Goal: Task Accomplishment & Management: Use online tool/utility

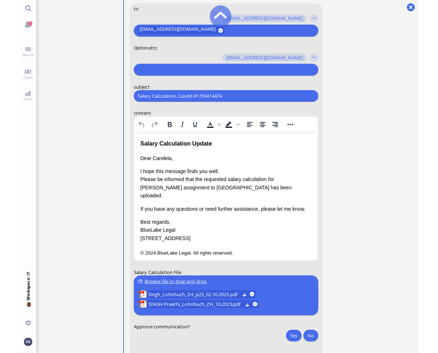
scroll to position [-85, 0]
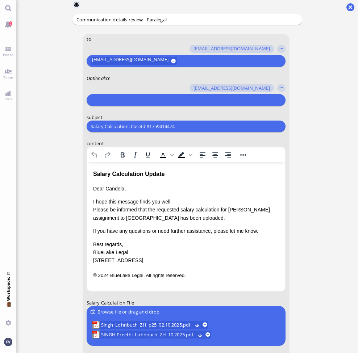
click at [320, 121] on ticket "02 Oct 16:22 by Automation Automation Calculate eligible salary for work permit…" at bounding box center [187, 176] width 342 height 353
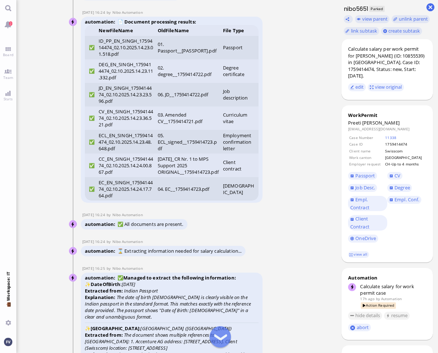
scroll to position [-2260, 0]
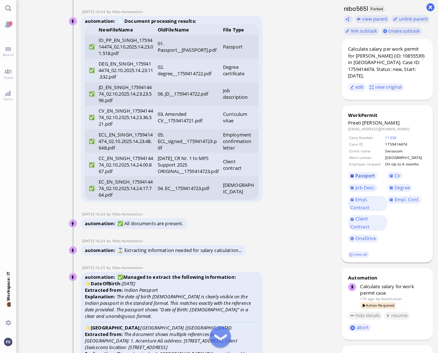
click at [361, 172] on span "Passport" at bounding box center [365, 175] width 20 height 7
click at [291, 318] on nitautoscroll "02 Oct 16:22 by Automation Automation Calculate eligible salary for work permit…" at bounding box center [176, 176] width 239 height 353
click at [51, 72] on ticket "02 Oct 16:22 by Automation Automation Calculate eligible salary for work permit…" at bounding box center [176, 176] width 320 height 353
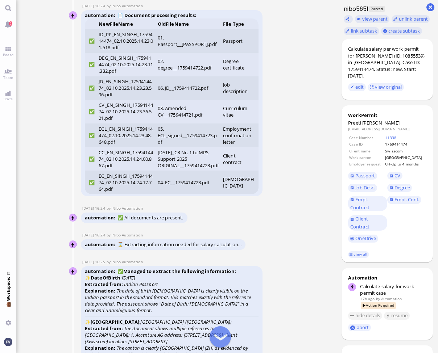
scroll to position [-2253, 0]
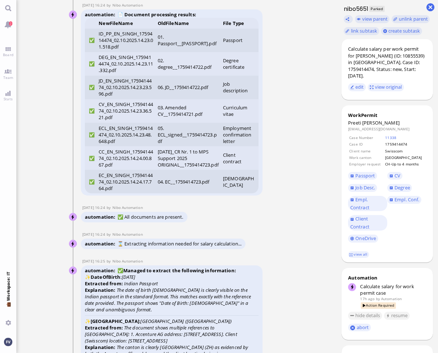
click at [61, 120] on nitautoscroll "02 Oct 16:22 by Automation Automation Calculate eligible salary for work permit…" at bounding box center [176, 176] width 239 height 353
click at [28, 97] on ticket "02 Oct 16:22 by Automation Automation Calculate eligible salary for work permit…" at bounding box center [176, 176] width 320 height 353
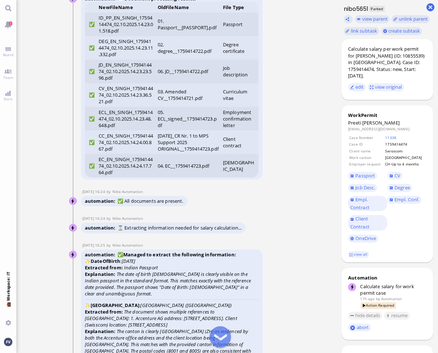
scroll to position [-2237, 0]
click at [369, 172] on span "Passport" at bounding box center [365, 175] width 20 height 7
click at [396, 172] on span "CV" at bounding box center [397, 175] width 6 height 7
click at [41, 170] on ticket "02 Oct 16:22 by Automation Automation Calculate eligible salary for work permit…" at bounding box center [176, 176] width 320 height 353
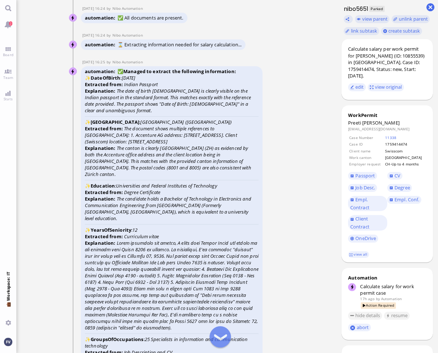
scroll to position [-2024, 0]
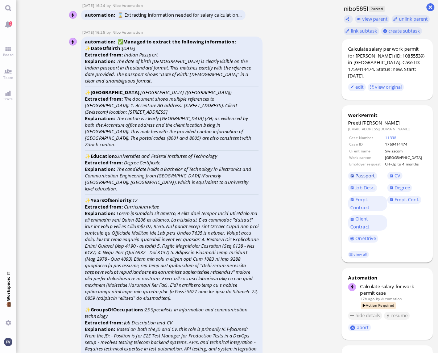
click at [360, 172] on span "Passport" at bounding box center [365, 175] width 20 height 7
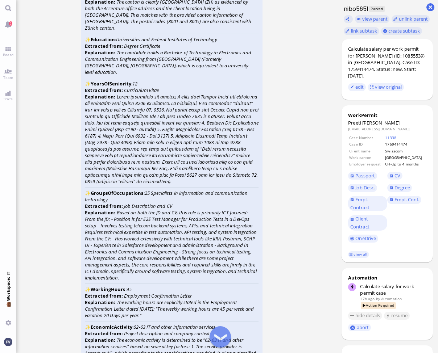
scroll to position [-1900, 0]
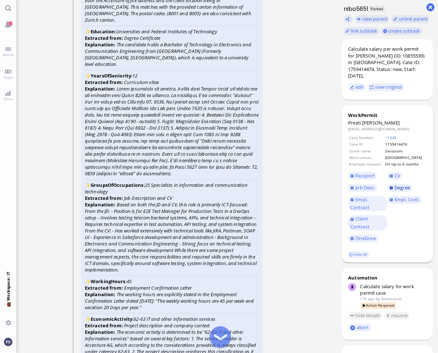
click at [398, 184] on span "Degree" at bounding box center [402, 187] width 16 height 7
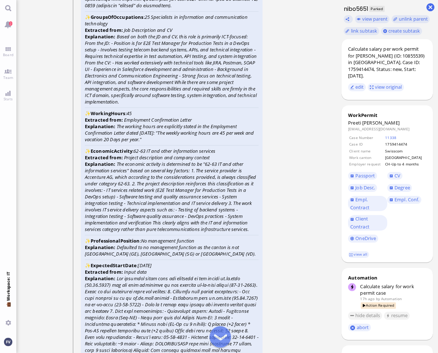
scroll to position [-1732, 0]
click at [398, 196] on span "Empl. Conf." at bounding box center [406, 199] width 25 height 7
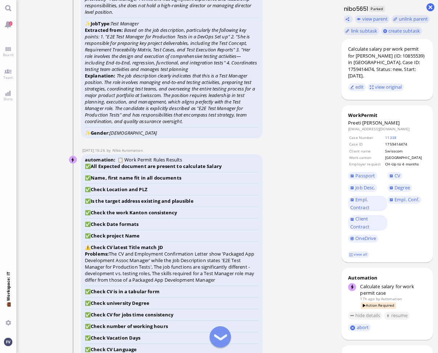
scroll to position [-1298, 0]
click at [60, 40] on nitautoscroll "02 Oct 16:22 by Automation Automation Calculate eligible salary for work permit…" at bounding box center [176, 176] width 239 height 353
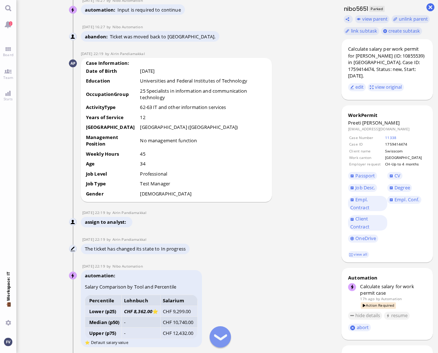
scroll to position [-870, 0]
click at [128, 100] on td "OccupationGroup" at bounding box center [113, 95] width 54 height 16
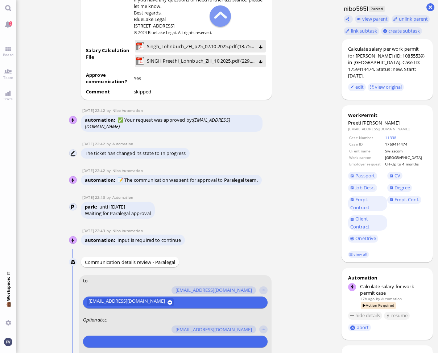
scroll to position [-328, 0]
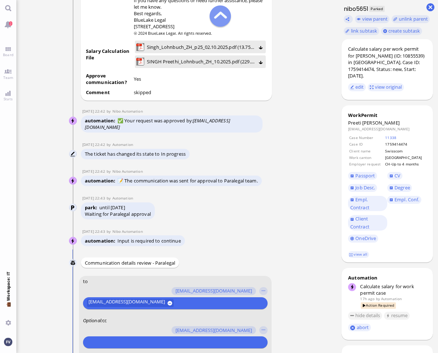
click at [221, 142] on conversation-line "02 Oct 22:42 by Automation Automation The ticket has changed its state to In pr…" at bounding box center [176, 151] width 215 height 19
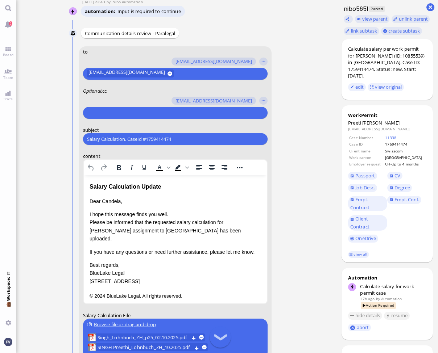
scroll to position [-16, 0]
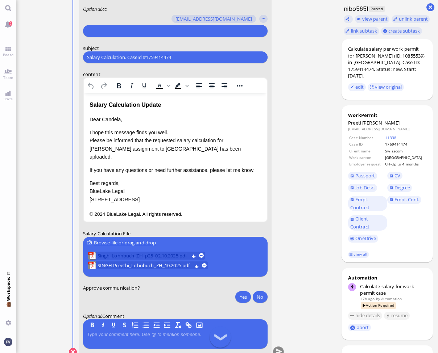
click at [157, 255] on span "Singh_Lohnbuch_ZH_p25_02.10.2025.pdf" at bounding box center [142, 256] width 91 height 8
click at [129, 266] on span "SINGH Preethi_Lohnbuch_ZH_10.2025.pdf" at bounding box center [144, 266] width 94 height 8
click at [369, 184] on span "Job Desc." at bounding box center [365, 187] width 20 height 7
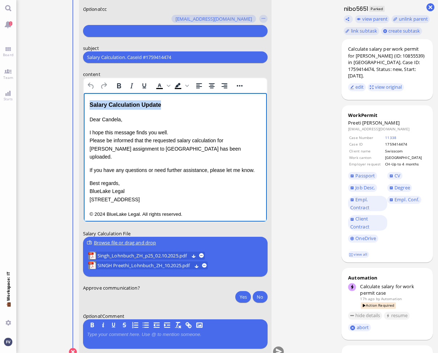
drag, startPoint x: 173, startPoint y: 105, endPoint x: 81, endPoint y: 98, distance: 92.3
click at [83, 98] on html "Salary Calculation Update Dear Candela, I hope this message finds you well. Ple…" at bounding box center [174, 159] width 183 height 133
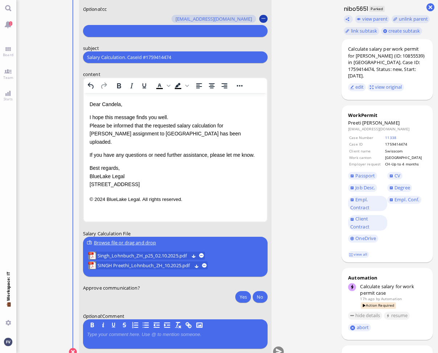
click at [261, 19] on button "button" at bounding box center [263, 19] width 8 height 8
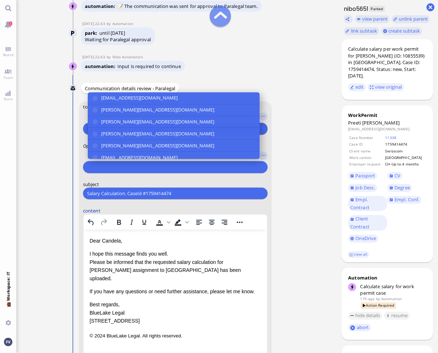
scroll to position [-172, 0]
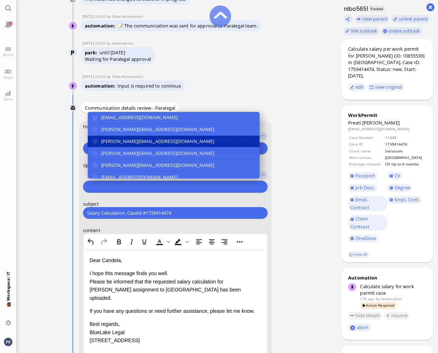
click at [191, 143] on button "[PERSON_NAME][EMAIL_ADDRESS][DOMAIN_NAME]" at bounding box center [173, 142] width 172 height 12
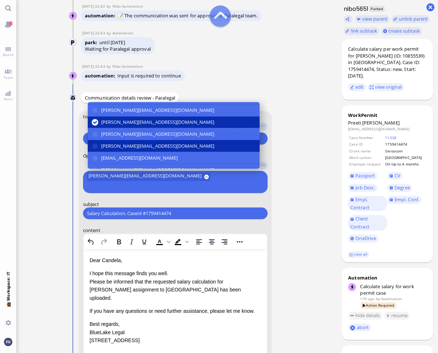
scroll to position [11, 0]
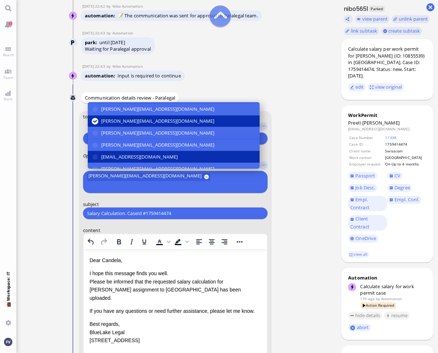
click at [188, 163] on button "[EMAIL_ADDRESS][DOMAIN_NAME]" at bounding box center [173, 157] width 172 height 12
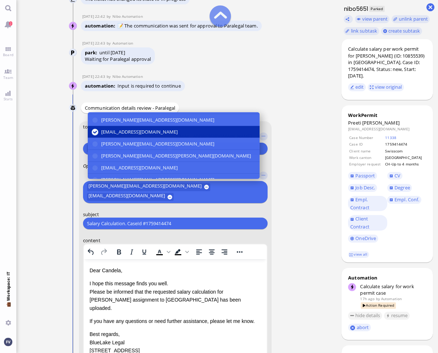
scroll to position [49, 0]
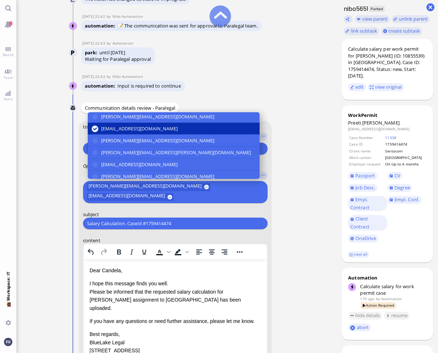
click at [188, 167] on button "[EMAIL_ADDRESS][DOMAIN_NAME]" at bounding box center [173, 165] width 172 height 12
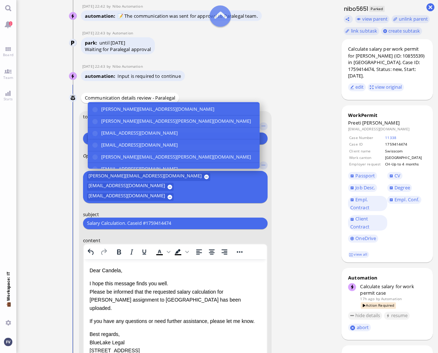
scroll to position [134, 0]
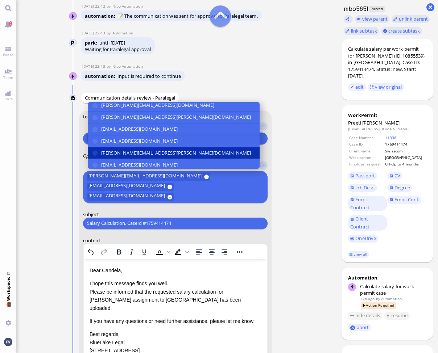
click at [189, 159] on button "[PERSON_NAME][EMAIL_ADDRESS][PERSON_NAME][DOMAIN_NAME]" at bounding box center [173, 153] width 172 height 12
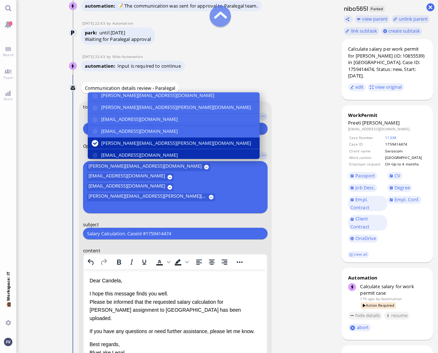
click at [177, 159] on span "[EMAIL_ADDRESS][DOMAIN_NAME]" at bounding box center [139, 155] width 76 height 8
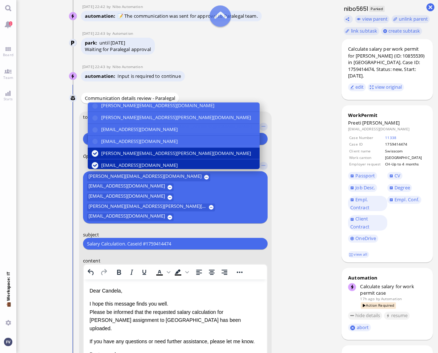
click at [300, 208] on ticket "02 Oct 16:22 by Automation Automation Calculate eligible salary for work permit…" at bounding box center [176, 176] width 320 height 353
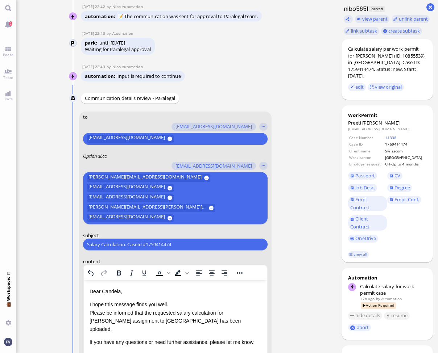
click at [187, 244] on input "Salary Calculation. CaseId #1759414474" at bounding box center [175, 245] width 176 height 8
paste input "PazPerTout new case: [PERSON_NAME] (1759414474 / 10855539), Employer Request: C…"
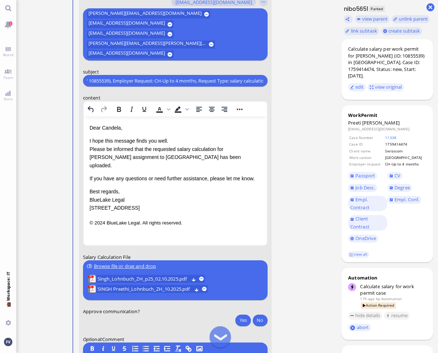
scroll to position [-36, 0]
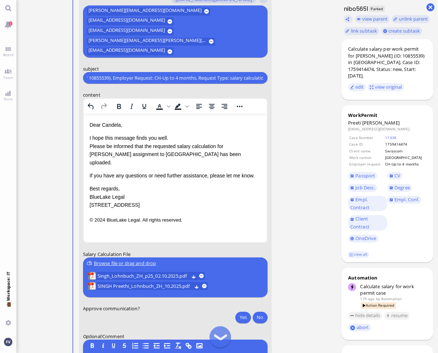
type input "PazPerTout new case: [PERSON_NAME] (1759414474 / 10855539), Employer Request: C…"
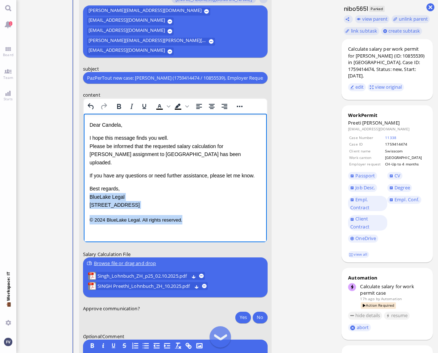
drag, startPoint x: 184, startPoint y: 213, endPoint x: 86, endPoint y: 188, distance: 102.0
click at [86, 188] on html "Dear Candela, I hope this message finds you well. Please be informed that the r…" at bounding box center [174, 172] width 183 height 118
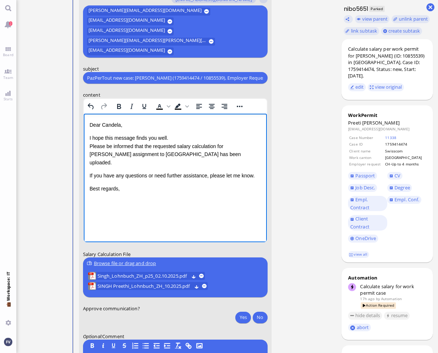
click at [169, 139] on p "I hope this message finds you well. Please be informed that the requested salar…" at bounding box center [174, 150] width 171 height 33
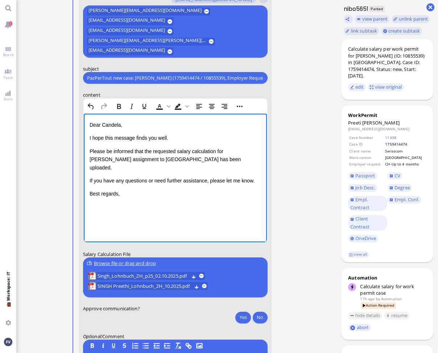
click at [167, 190] on html "Dear Candela, I hope this message finds you well. Please be informed that the r…" at bounding box center [174, 159] width 183 height 92
click at [89, 159] on p "Please be informed that the requested salary calculation for [PERSON_NAME] assi…" at bounding box center [174, 159] width 171 height 24
click at [89, 176] on p "If you have any questions or need further assistance, please let me know." at bounding box center [174, 180] width 171 height 8
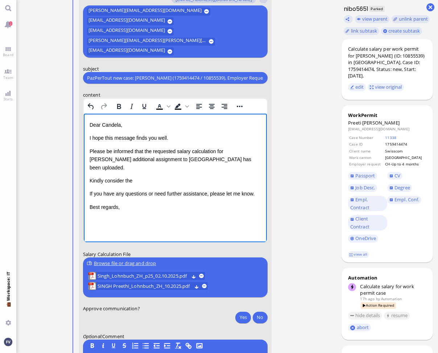
click at [150, 176] on p "Kindly consider the" at bounding box center [174, 180] width 171 height 8
click at [176, 176] on p "Kindly consider the lead time of" at bounding box center [174, 180] width 171 height 8
click at [174, 176] on p "Kindly consider the lead time of" at bounding box center [174, 180] width 171 height 8
click at [58, 221] on nitautoscroll "02 Oct 16:22 by Automation Automation Calculate eligible salary for work permit…" at bounding box center [176, 176] width 239 height 353
click at [95, 208] on html "Dear Candela, I hope this message finds you well. Please be informed that the r…" at bounding box center [174, 165] width 183 height 105
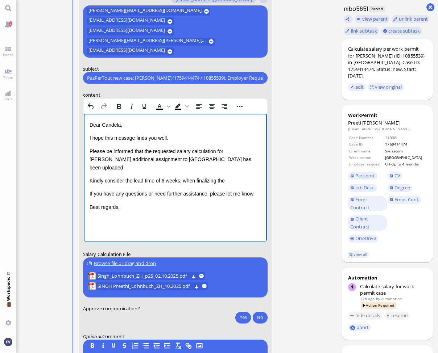
click at [100, 217] on html "Dear Candela, I hope this message finds you well. Please be informed that the r…" at bounding box center [174, 165] width 183 height 105
click at [230, 176] on p "Kindly consider the lead time of 6 weeks, when finalizing the" at bounding box center [174, 180] width 171 height 8
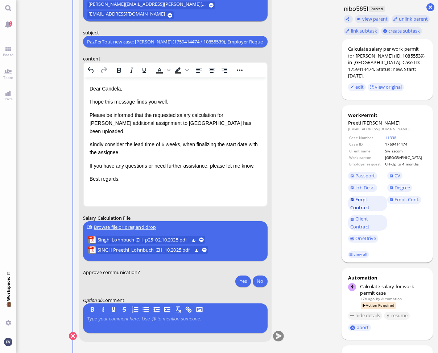
click at [360, 201] on span "Empl. Contract" at bounding box center [359, 203] width 19 height 14
click at [226, 122] on p "Please be informed that the requested salary calculation for [PERSON_NAME] addi…" at bounding box center [174, 123] width 171 height 24
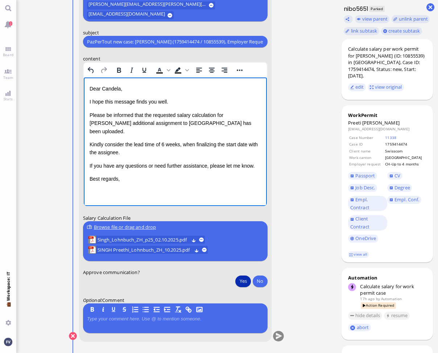
click at [241, 280] on button "Yes" at bounding box center [242, 281] width 15 height 12
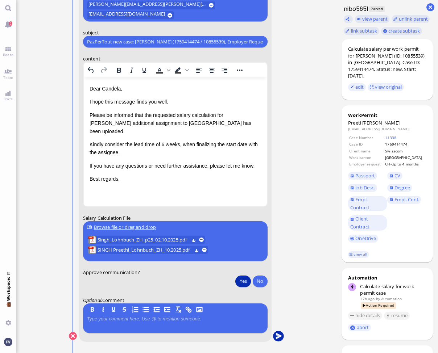
click at [278, 337] on button "submit" at bounding box center [277, 336] width 11 height 11
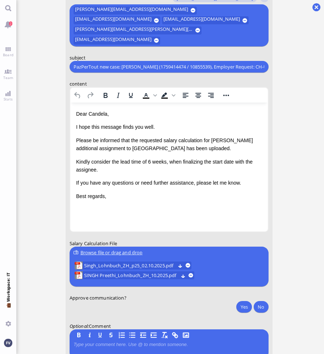
scroll to position [-25, 0]
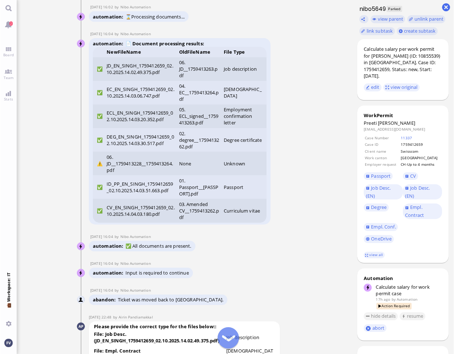
scroll to position [-2039, 0]
click at [324, 184] on span "Job Desc. (EN)" at bounding box center [377, 191] width 25 height 14
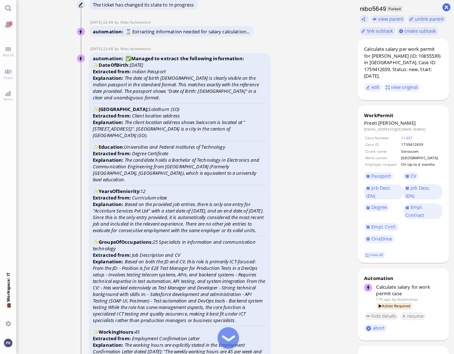
scroll to position [-1549, 0]
click at [74, 167] on nitautoscroll "02 Oct 16:02 by Automation Automation Calculate eligible salary for work permit…" at bounding box center [184, 177] width 239 height 354
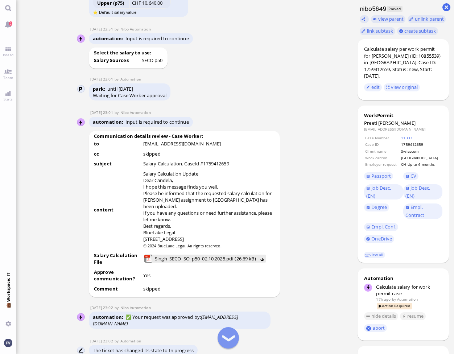
scroll to position [-512, 0]
click at [102, 198] on td "content" at bounding box center [117, 210] width 49 height 81
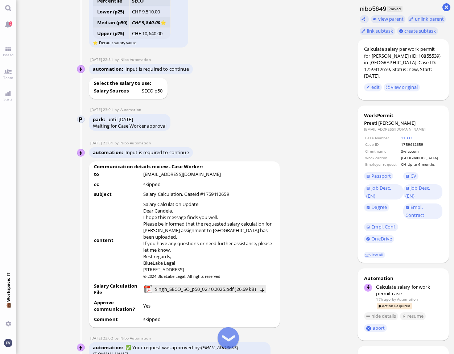
scroll to position [-540, 0]
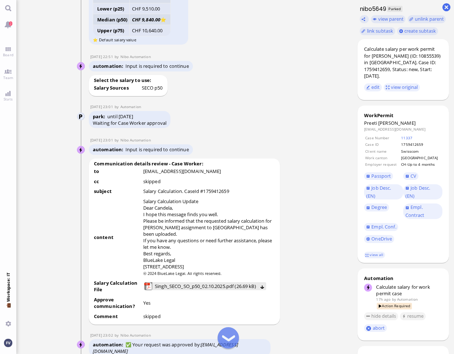
click at [249, 176] on td "[EMAIL_ADDRESS][DOMAIN_NAME]" at bounding box center [209, 171] width 132 height 9
click at [324, 184] on span "Job Desc. (EN)" at bounding box center [378, 191] width 25 height 14
click at [324, 184] on span "Job Desc. (EN)" at bounding box center [417, 191] width 25 height 14
click at [324, 184] on span "Job Desc. (EN)" at bounding box center [378, 191] width 25 height 14
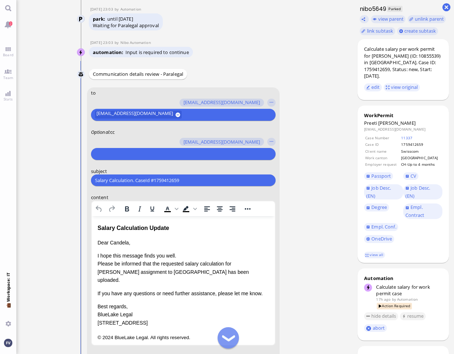
scroll to position [-128, 0]
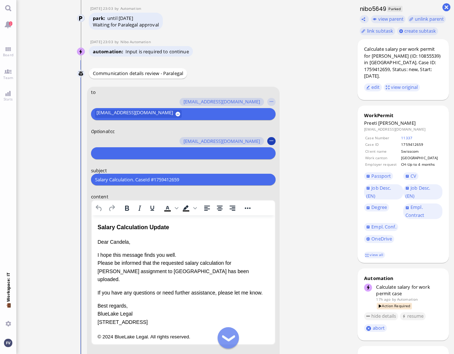
click at [268, 141] on button "button" at bounding box center [271, 141] width 8 height 8
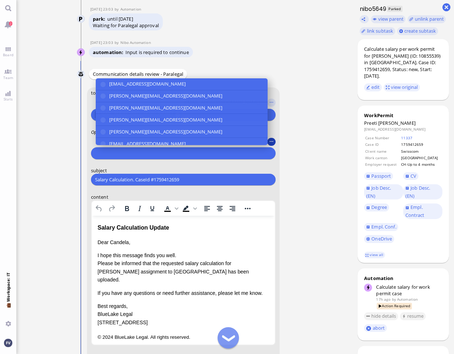
scroll to position [-127, 0]
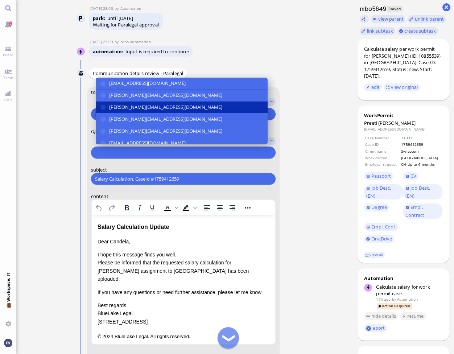
click at [214, 105] on button "[PERSON_NAME][EMAIL_ADDRESS][DOMAIN_NAME]" at bounding box center [181, 107] width 172 height 12
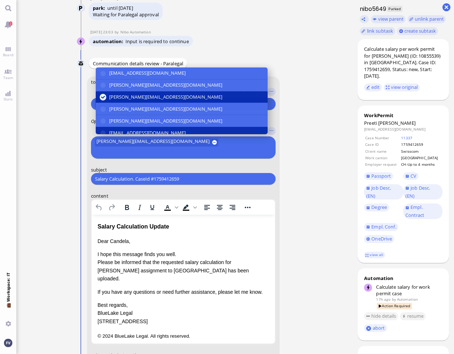
click at [204, 139] on button "[EMAIL_ADDRESS][DOMAIN_NAME]" at bounding box center [181, 133] width 172 height 12
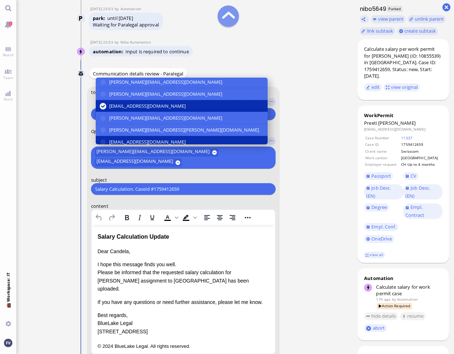
scroll to position [38, 0]
click at [205, 138] on button "[EMAIL_ADDRESS][DOMAIN_NAME]" at bounding box center [181, 141] width 172 height 12
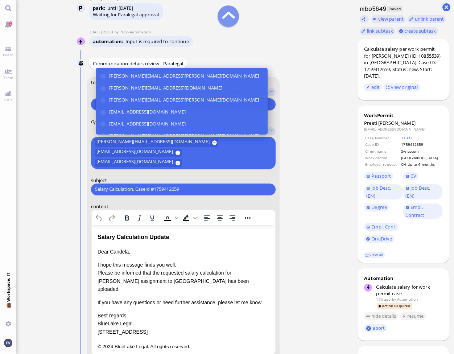
scroll to position [134, 0]
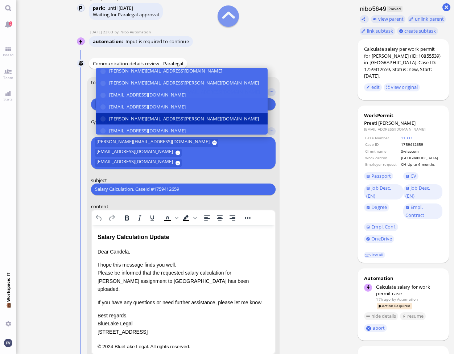
click at [207, 125] on button "[PERSON_NAME][EMAIL_ADDRESS][PERSON_NAME][DOMAIN_NAME]" at bounding box center [181, 119] width 172 height 12
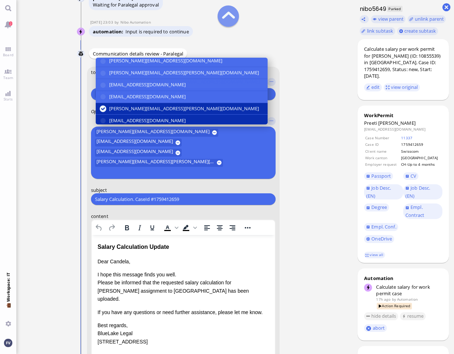
click at [204, 126] on button "[EMAIL_ADDRESS][DOMAIN_NAME]" at bounding box center [181, 121] width 172 height 12
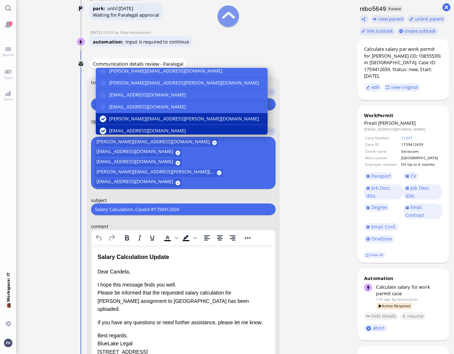
click at [296, 205] on nitautoscroll "02 Oct 16:02 by Automation Automation Calculate eligible salary for work permit…" at bounding box center [184, 177] width 239 height 354
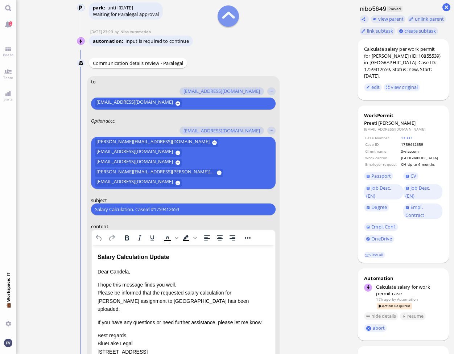
scroll to position [-157, 0]
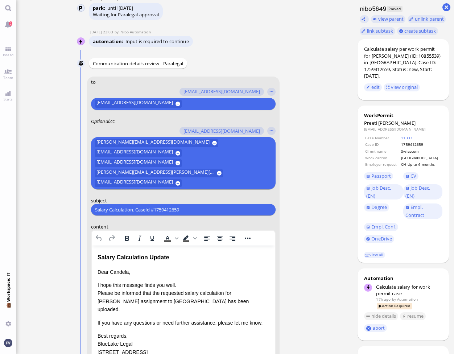
click at [191, 208] on input "Salary Calculation. CaseId #1759412659" at bounding box center [183, 210] width 176 height 8
paste input "PazPerTout new case: Preeti Singh (1759412659 / 10855539), Employer Request: CH…"
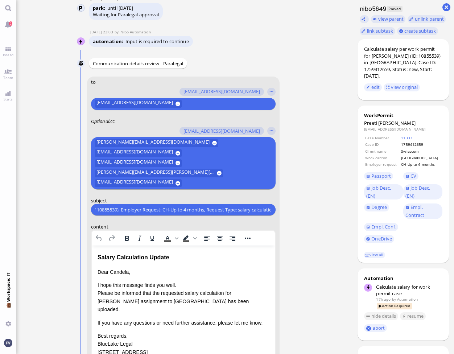
type input "PazPerTout new case: Preeti Singh (1759412659 / 10855539), Employer Request: CH…"
click at [312, 195] on ticket "02 Oct 16:02 by Automation Automation Calculate eligible salary for work permit…" at bounding box center [184, 177] width 336 height 354
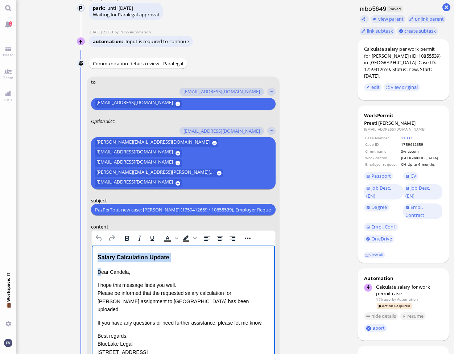
drag, startPoint x: 100, startPoint y: 267, endPoint x: 94, endPoint y: 254, distance: 14.3
click at [94, 254] on html "Salary Calculation Update Dear Candela, I hope this message finds you well. Ple…" at bounding box center [182, 311] width 183 height 133
drag, startPoint x: 184, startPoint y: 258, endPoint x: 84, endPoint y: 261, distance: 100.4
click at [91, 261] on html "Salary Calculation Update Dear Candela, I hope this message finds you well. Ple…" at bounding box center [182, 311] width 183 height 133
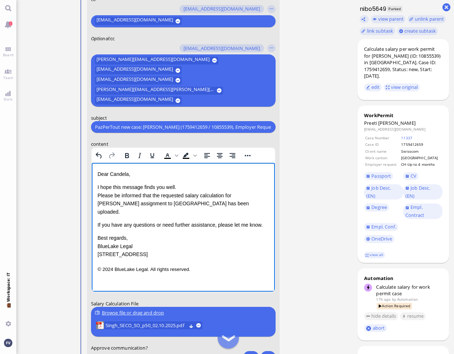
scroll to position [-73, 0]
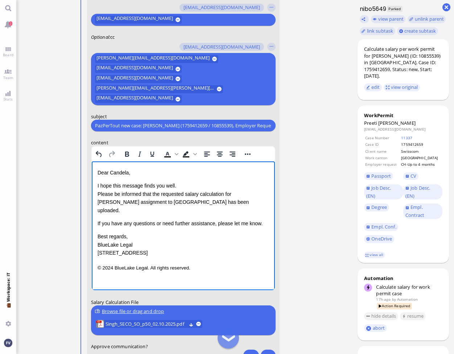
click at [186, 190] on p "I hope this message finds you well. Please be informed that the requested salar…" at bounding box center [182, 198] width 171 height 33
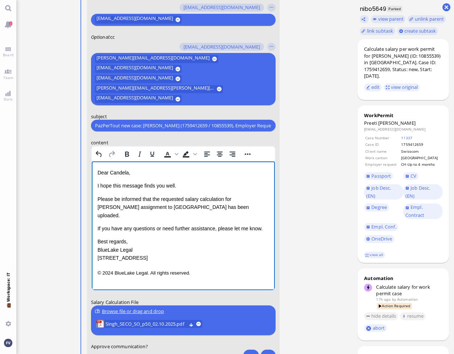
click at [96, 209] on html "Dear Candela, I hope this message finds you well. Please be informed that the r…" at bounding box center [182, 222] width 183 height 123
click at [236, 209] on p "Please be informed that the requested salary calculation for Ms. Singh's additi…" at bounding box center [182, 207] width 171 height 24
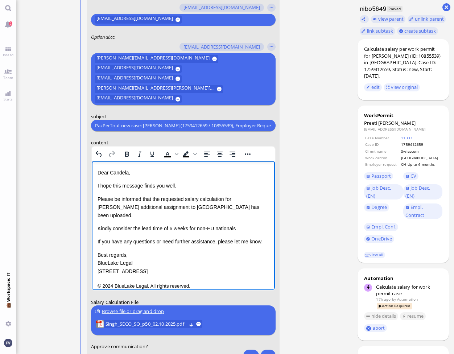
click at [199, 224] on p "Kindly consider the lead time of 6 weeks for non-EU nationals" at bounding box center [182, 228] width 171 height 8
click at [248, 224] on p "Kindly consider the lead time of 6 weeks for Non-EU nationals" at bounding box center [182, 228] width 171 height 8
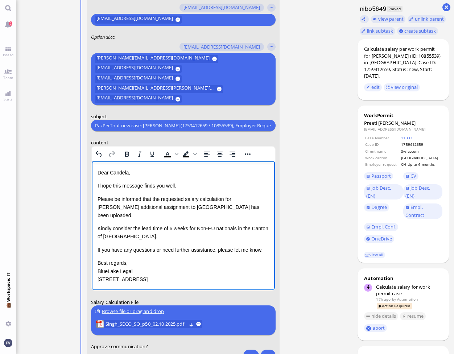
scroll to position [7, 0]
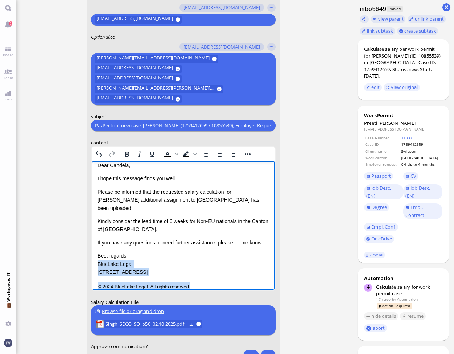
drag, startPoint x: 195, startPoint y: 278, endPoint x: 93, endPoint y: 255, distance: 103.6
click at [93, 255] on html "Dear Candela, I hope this message finds you well. Please be informed that the r…" at bounding box center [182, 226] width 183 height 144
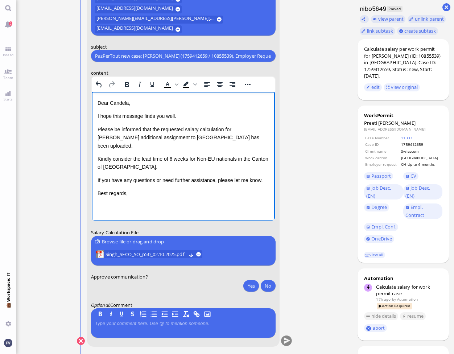
scroll to position [0, 0]
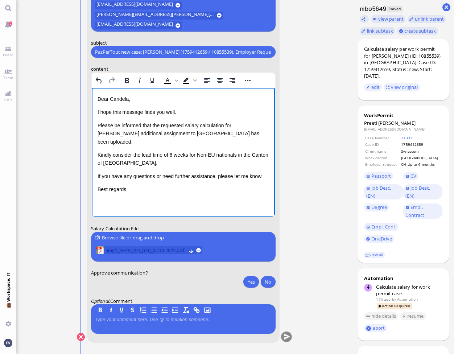
click at [168, 249] on span "Singh_SECO_SO_p50_02.10.2025.pdf" at bounding box center [145, 250] width 81 height 8
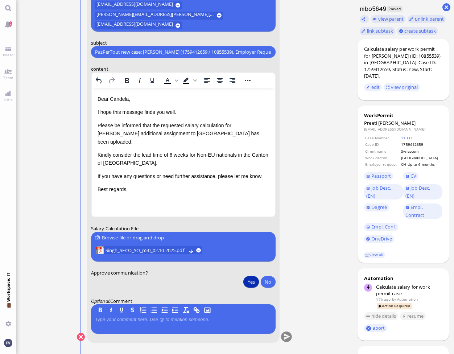
click at [253, 282] on button "Yes" at bounding box center [250, 282] width 15 height 12
click at [286, 338] on button "submit" at bounding box center [285, 337] width 11 height 11
click at [53, 222] on ticket "02 Oct 16:02 by Automation Automation Calculate eligible salary for work permit…" at bounding box center [184, 177] width 336 height 354
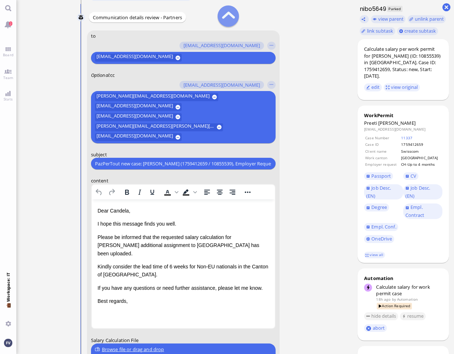
scroll to position [-115, 0]
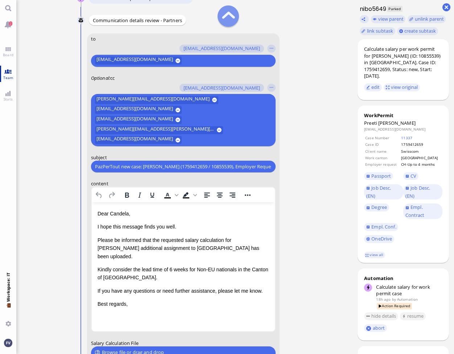
click at [9, 80] on link "Team" at bounding box center [8, 74] width 16 height 16
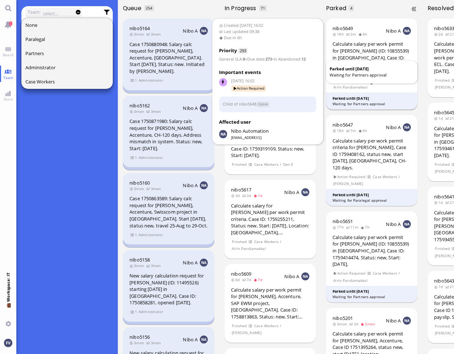
click at [324, 101] on div "Waiting for Partners approval" at bounding box center [371, 103] width 79 height 5
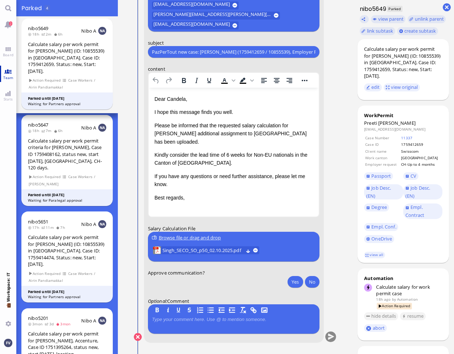
click at [6, 79] on span "Team" at bounding box center [8, 77] width 14 height 5
click at [7, 75] on span "Team" at bounding box center [8, 77] width 14 height 5
click at [5, 78] on span "Team" at bounding box center [8, 77] width 14 height 5
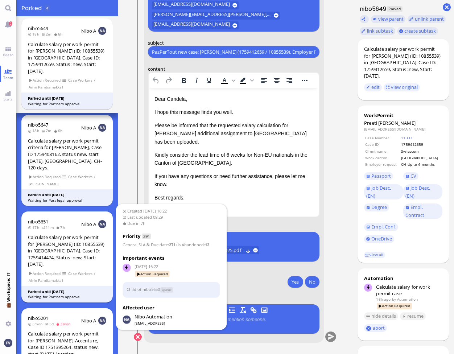
click at [49, 289] on div "Parked until 10 Oct" at bounding box center [67, 291] width 79 height 5
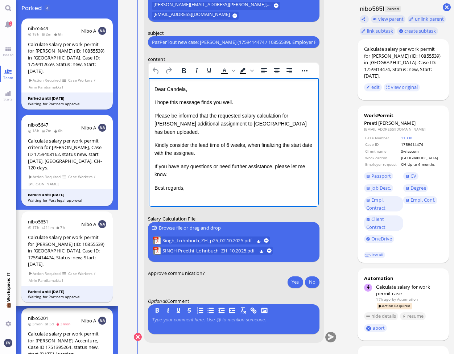
drag, startPoint x: 153, startPoint y: 137, endPoint x: 188, endPoint y: 149, distance: 37.1
click at [188, 149] on html "Dear Candela, I hope this message finds you well. Please be informed that the r…" at bounding box center [233, 138] width 170 height 121
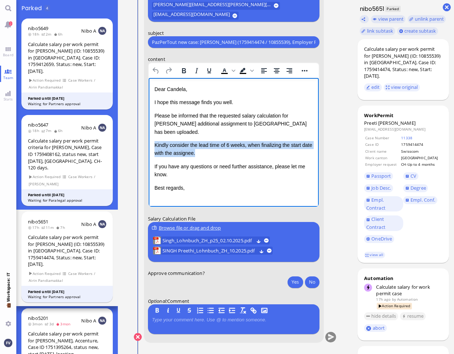
drag, startPoint x: 201, startPoint y: 147, endPoint x: 148, endPoint y: 132, distance: 55.0
click at [148, 132] on html "Dear Candela, I hope this message finds you well. Please be informed that the r…" at bounding box center [233, 138] width 170 height 121
copy p "Kindly consider the lead time of 6 weeks, when finalizing the start date with t…"
